Goal: Check status

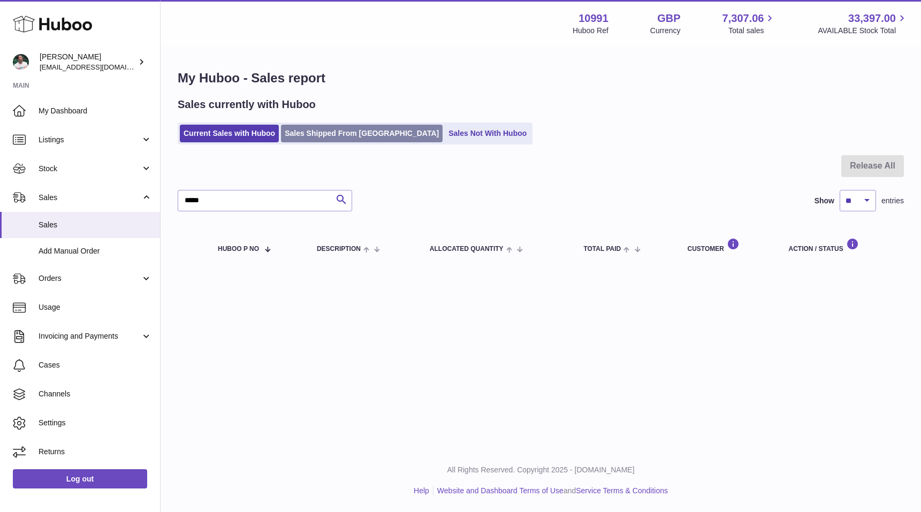
click at [293, 128] on link "Sales Shipped From [GEOGRAPHIC_DATA]" at bounding box center [362, 134] width 162 height 18
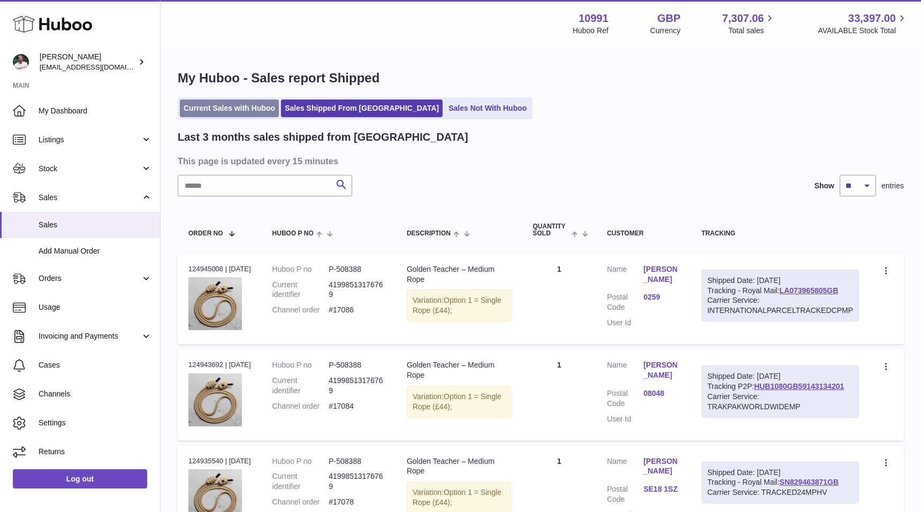
click at [240, 112] on link "Current Sales with Huboo" at bounding box center [229, 109] width 99 height 18
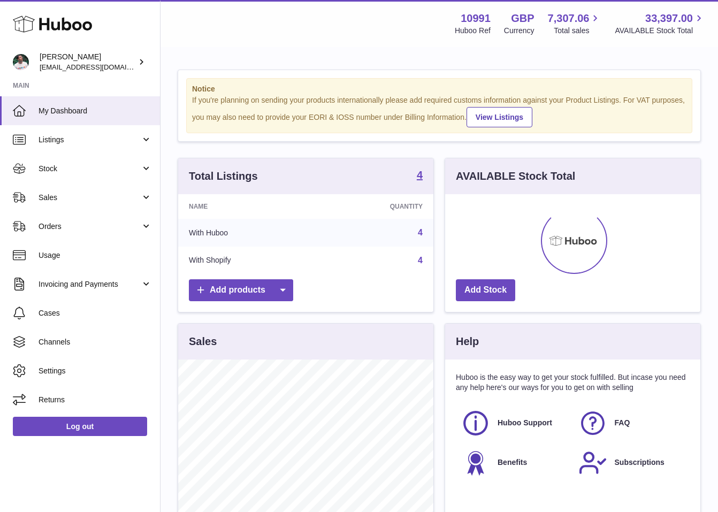
scroll to position [167, 255]
